Goal: Information Seeking & Learning: Learn about a topic

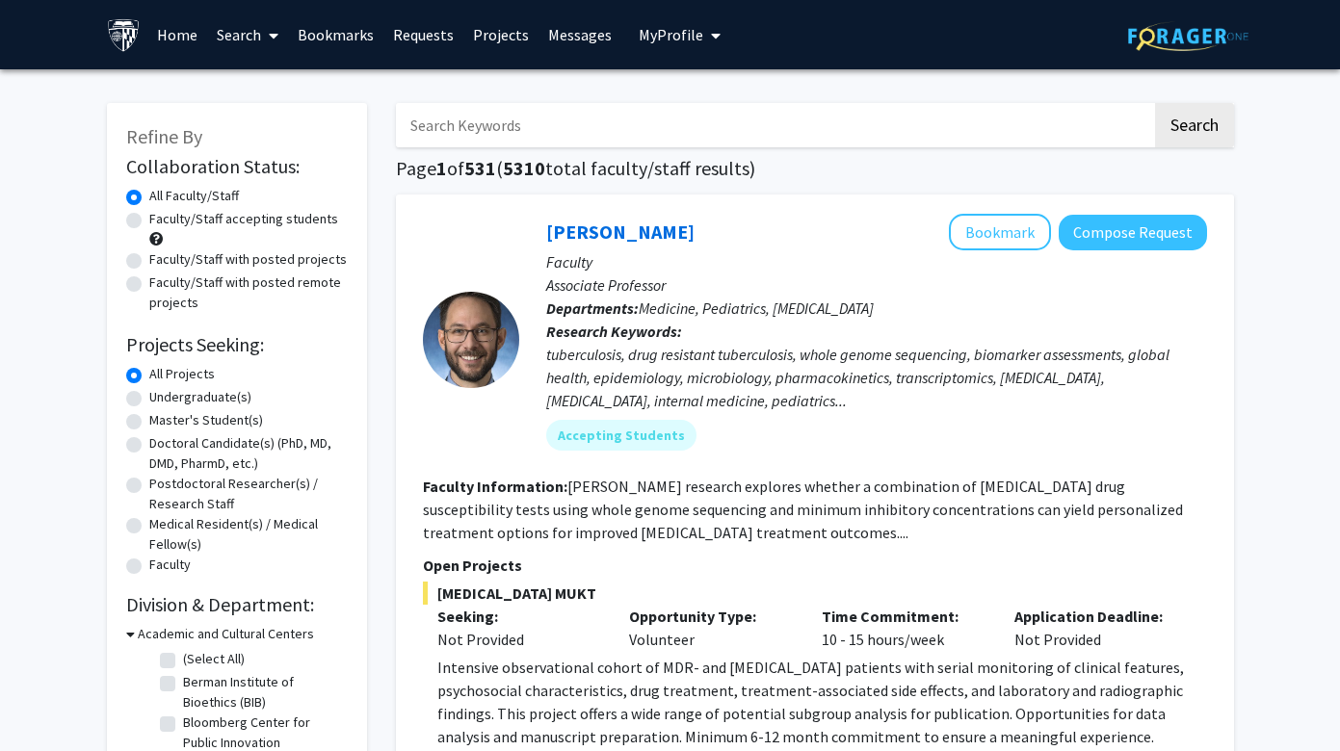
click at [181, 404] on label "Undergraduate(s)" at bounding box center [200, 397] width 102 height 20
click at [162, 400] on input "Undergraduate(s)" at bounding box center [155, 393] width 13 height 13
radio input "true"
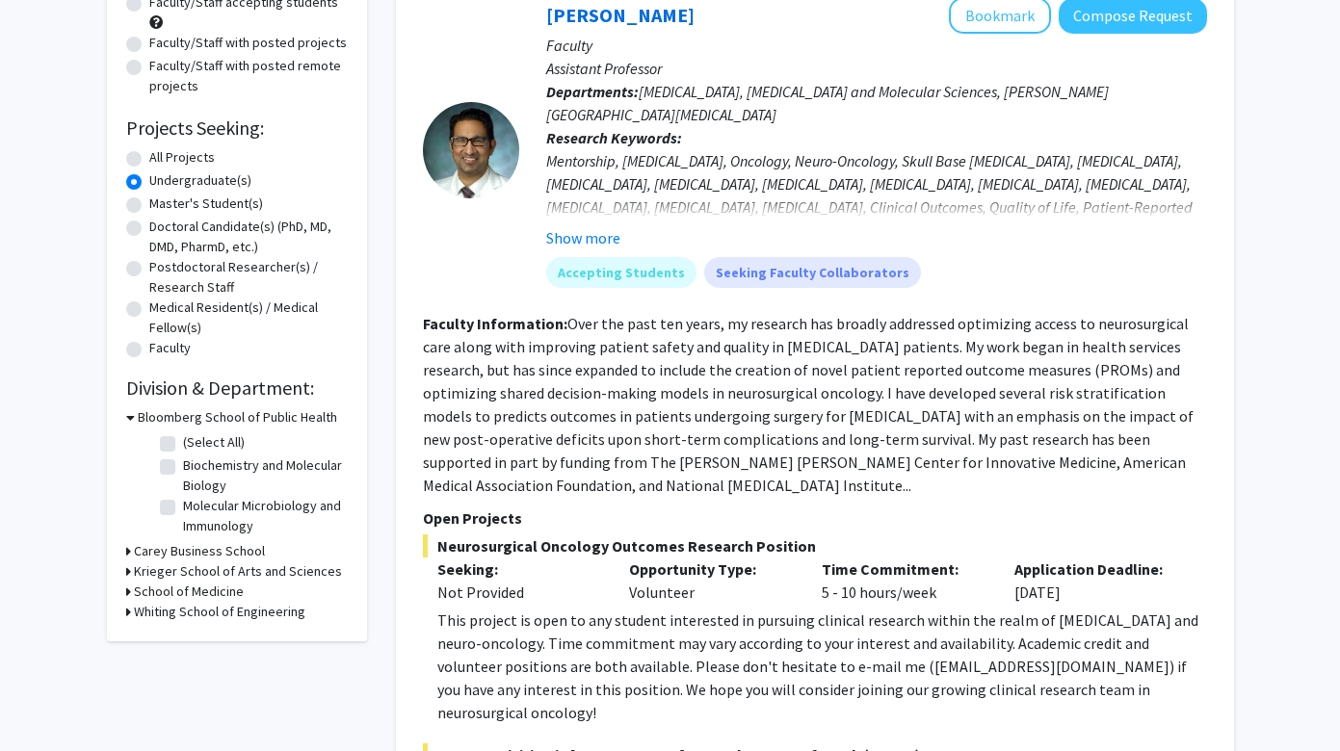
scroll to position [232, 0]
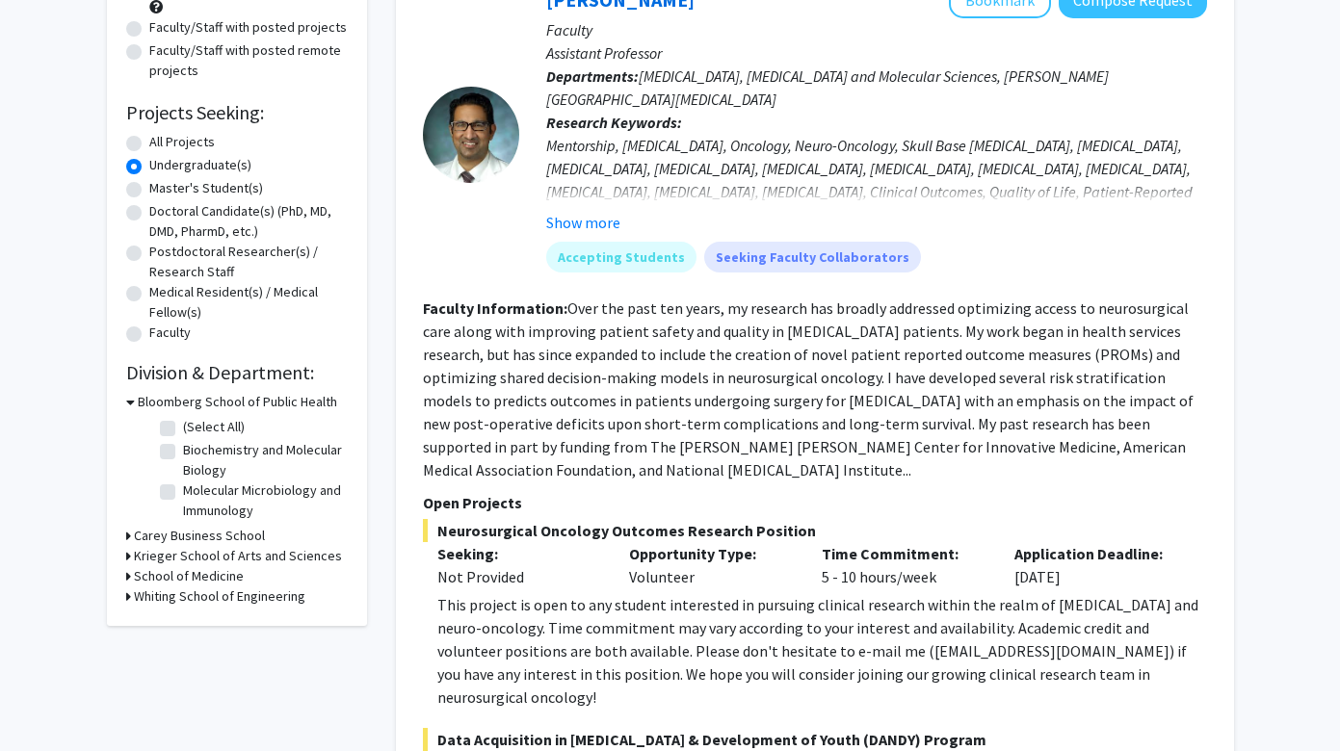
click at [192, 585] on h3 "School of Medicine" at bounding box center [189, 576] width 110 height 20
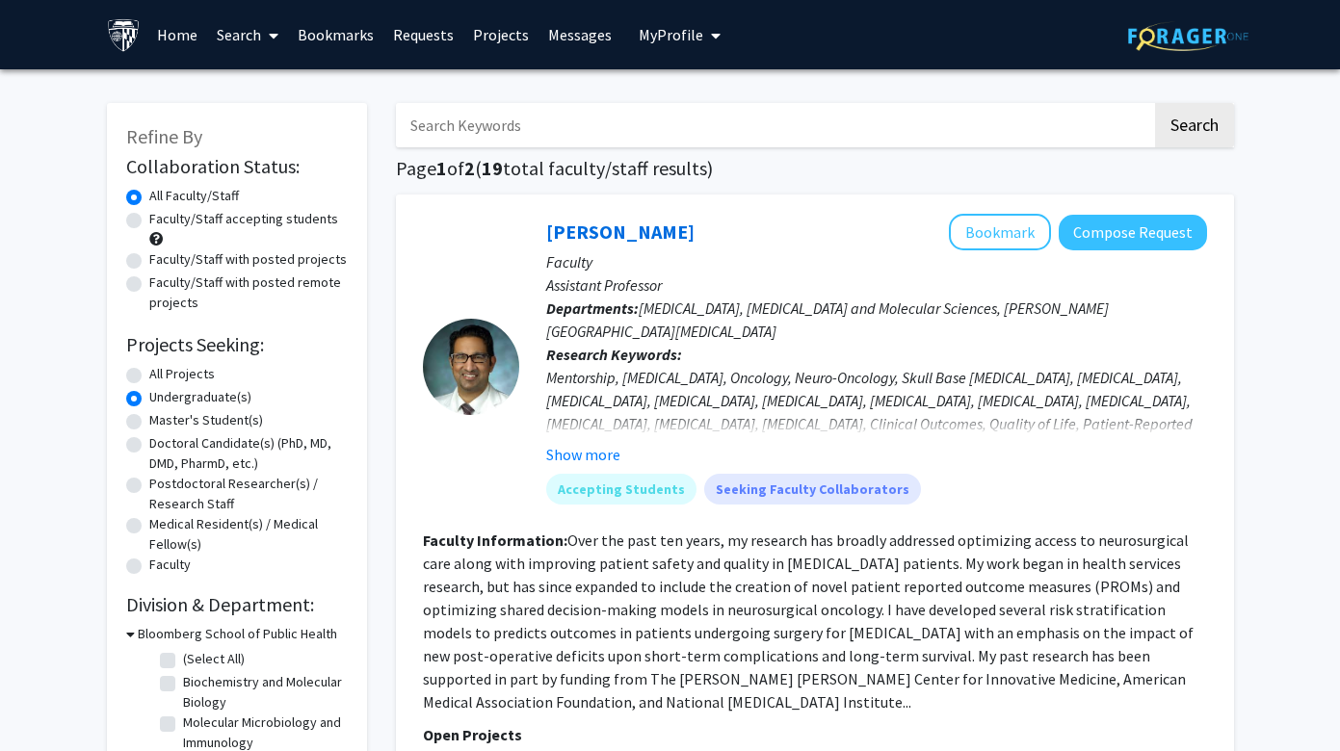
scroll to position [0, 0]
click at [566, 133] on input "Search Keywords" at bounding box center [774, 125] width 756 height 44
type input "brain research"
click at [1206, 119] on button "Search" at bounding box center [1194, 125] width 79 height 44
radio input "true"
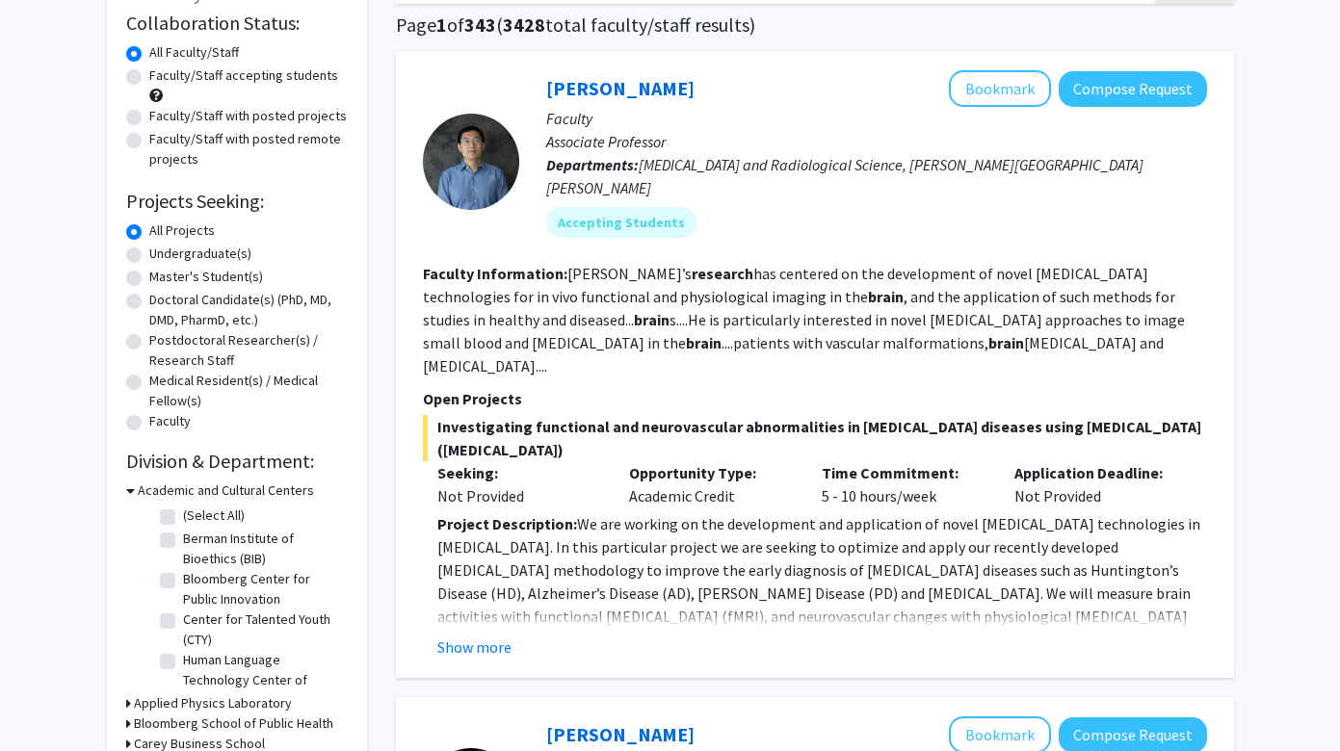
scroll to position [145, 0]
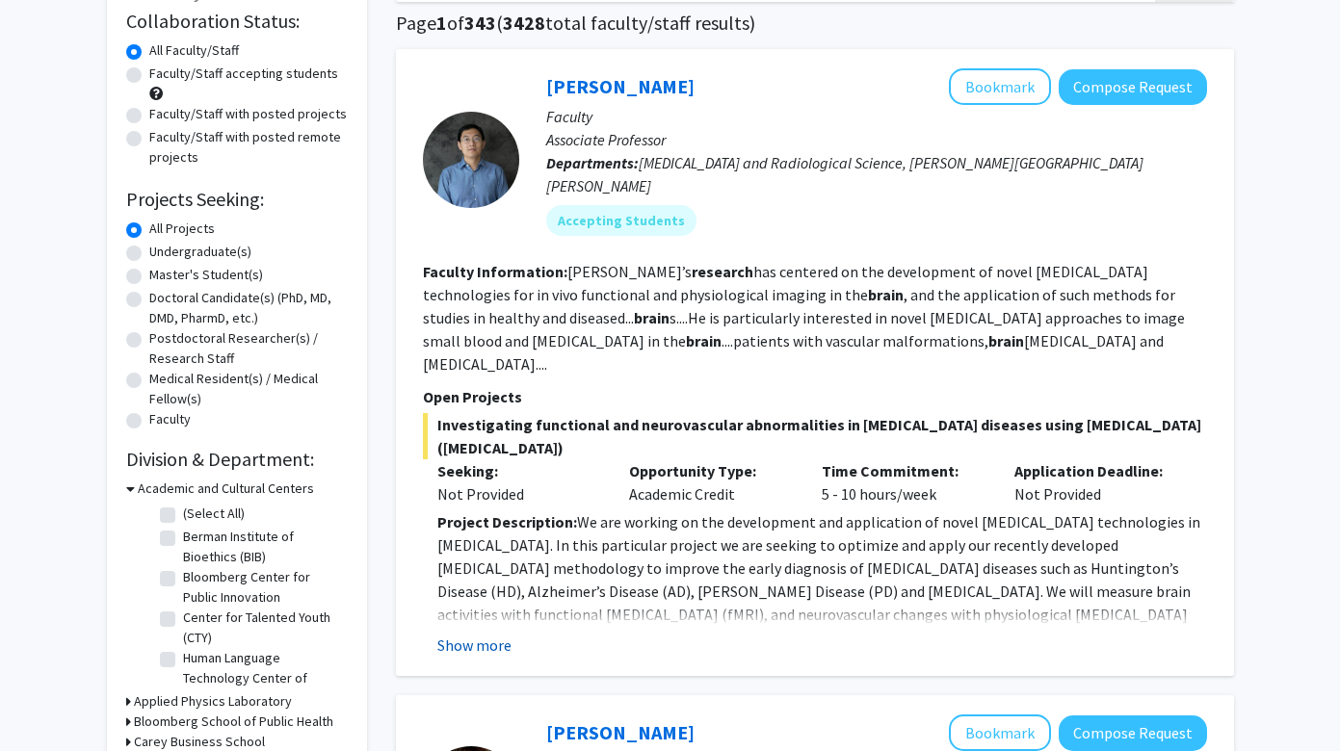
click at [485, 634] on button "Show more" at bounding box center [474, 645] width 74 height 23
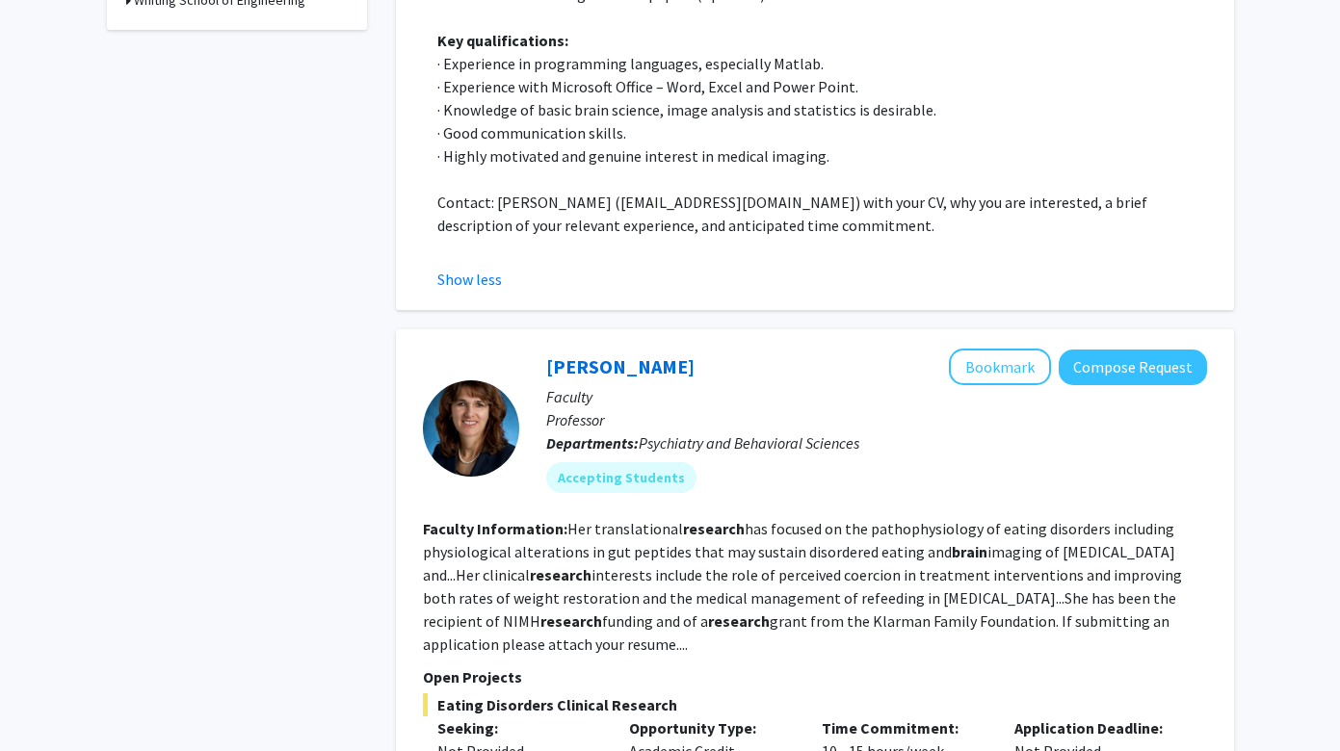
scroll to position [1259, 0]
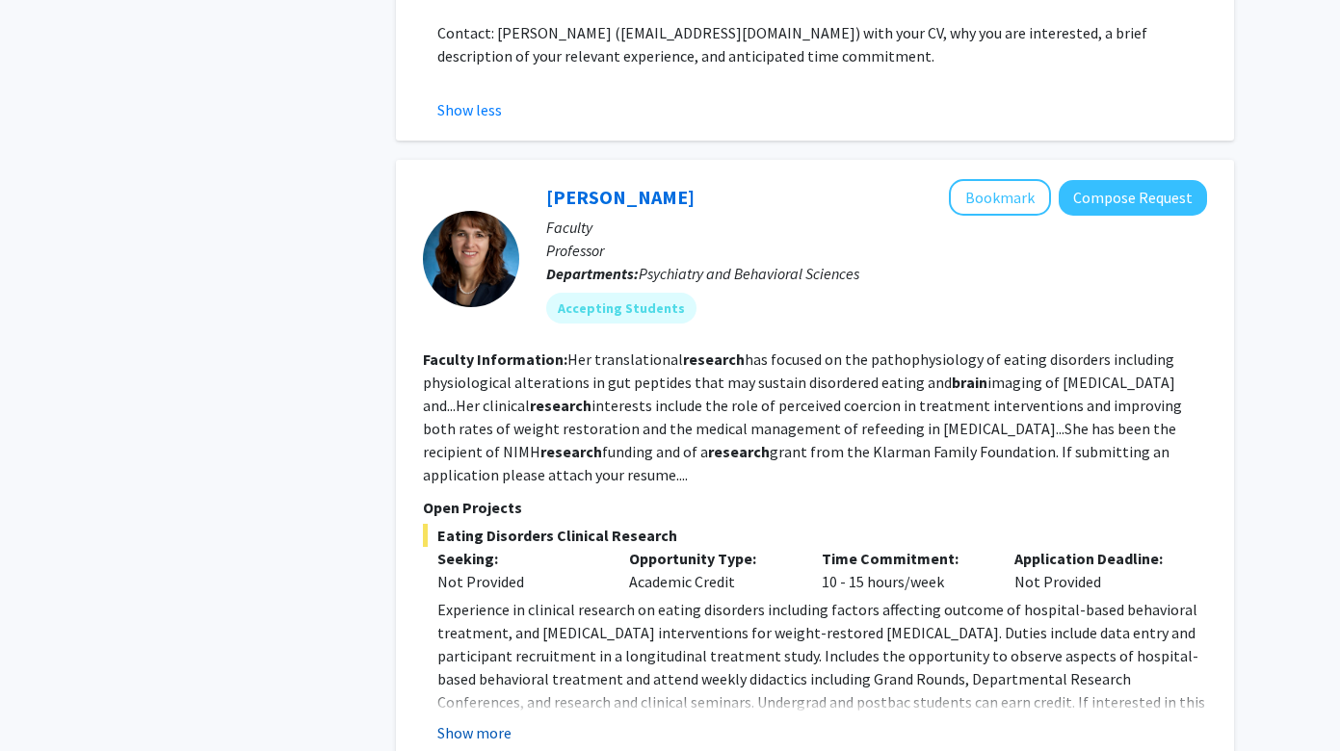
click at [491, 721] on button "Show more" at bounding box center [474, 732] width 74 height 23
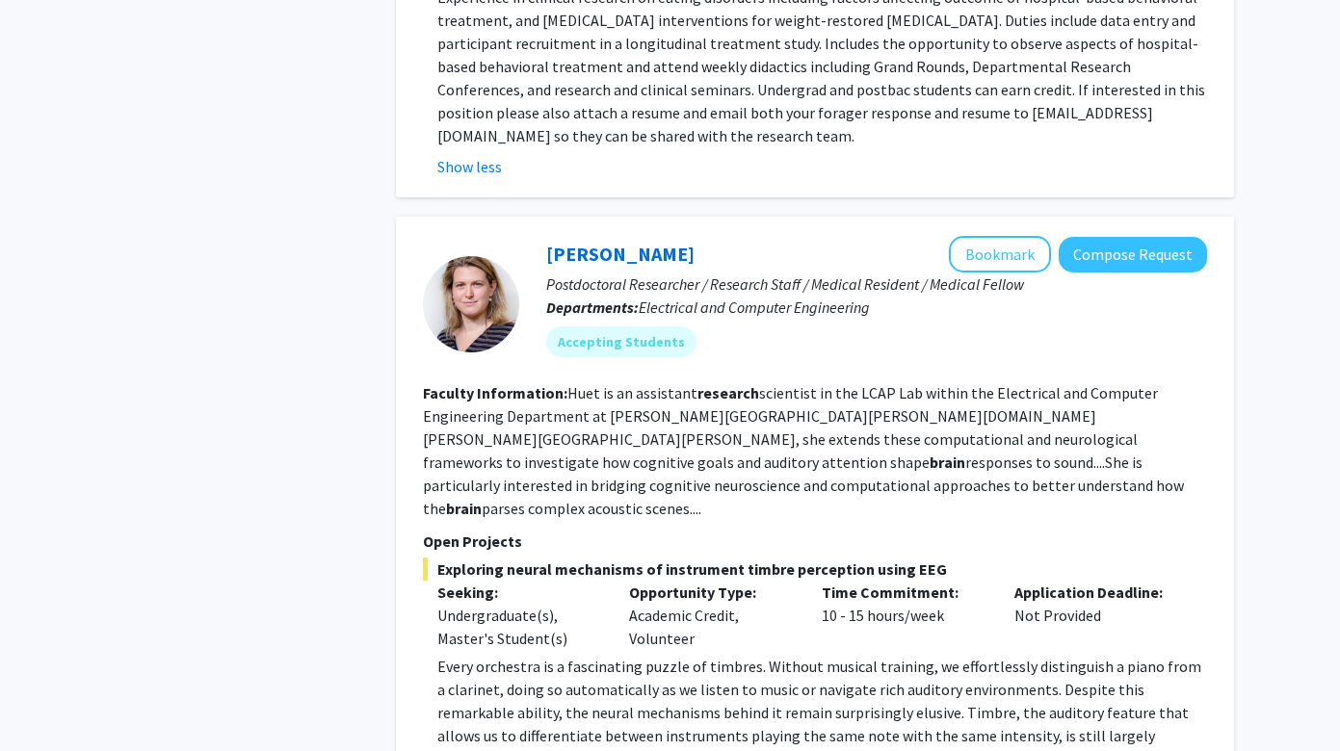
scroll to position [1873, 0]
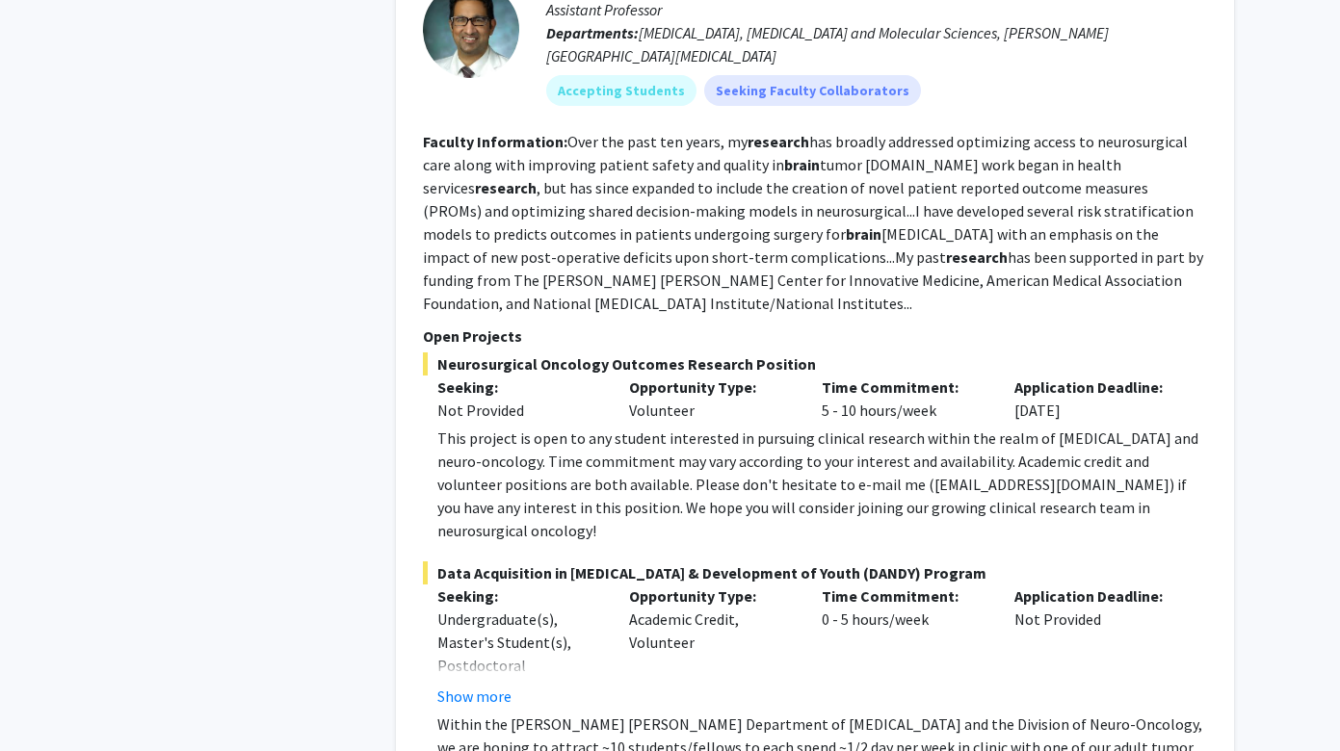
scroll to position [3393, 0]
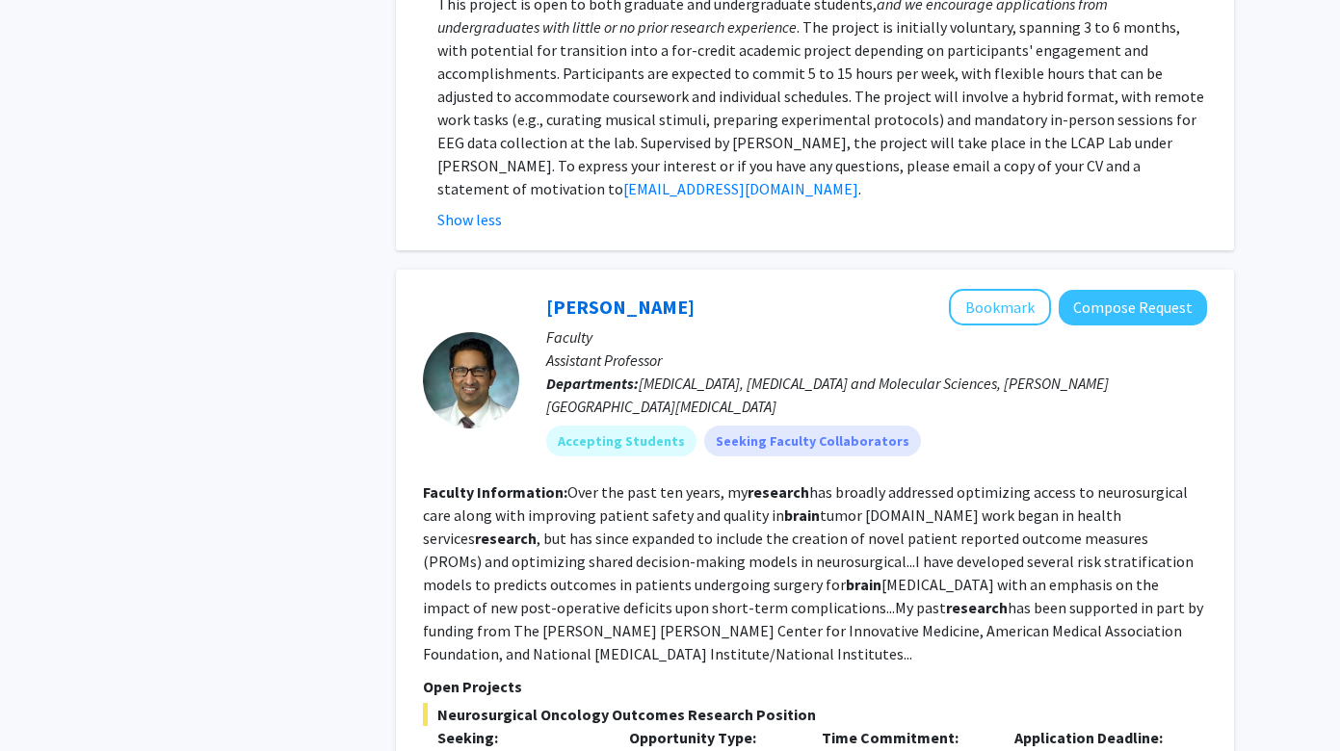
scroll to position [3023, 0]
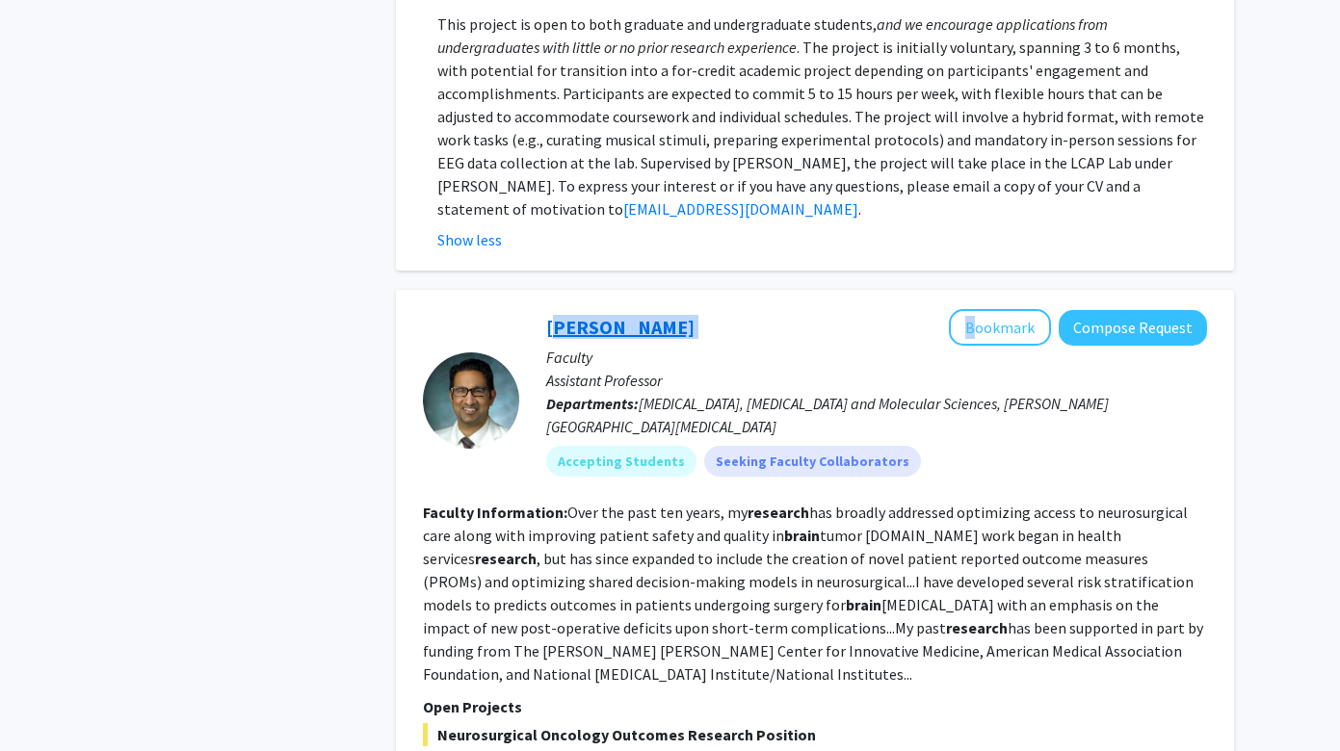
drag, startPoint x: 672, startPoint y: 188, endPoint x: 548, endPoint y: 196, distance: 124.5
click at [548, 309] on div "[PERSON_NAME] Bookmark Compose Request" at bounding box center [876, 327] width 661 height 37
copy div "[PERSON_NAME]"
